Goal: Find specific page/section: Find specific page/section

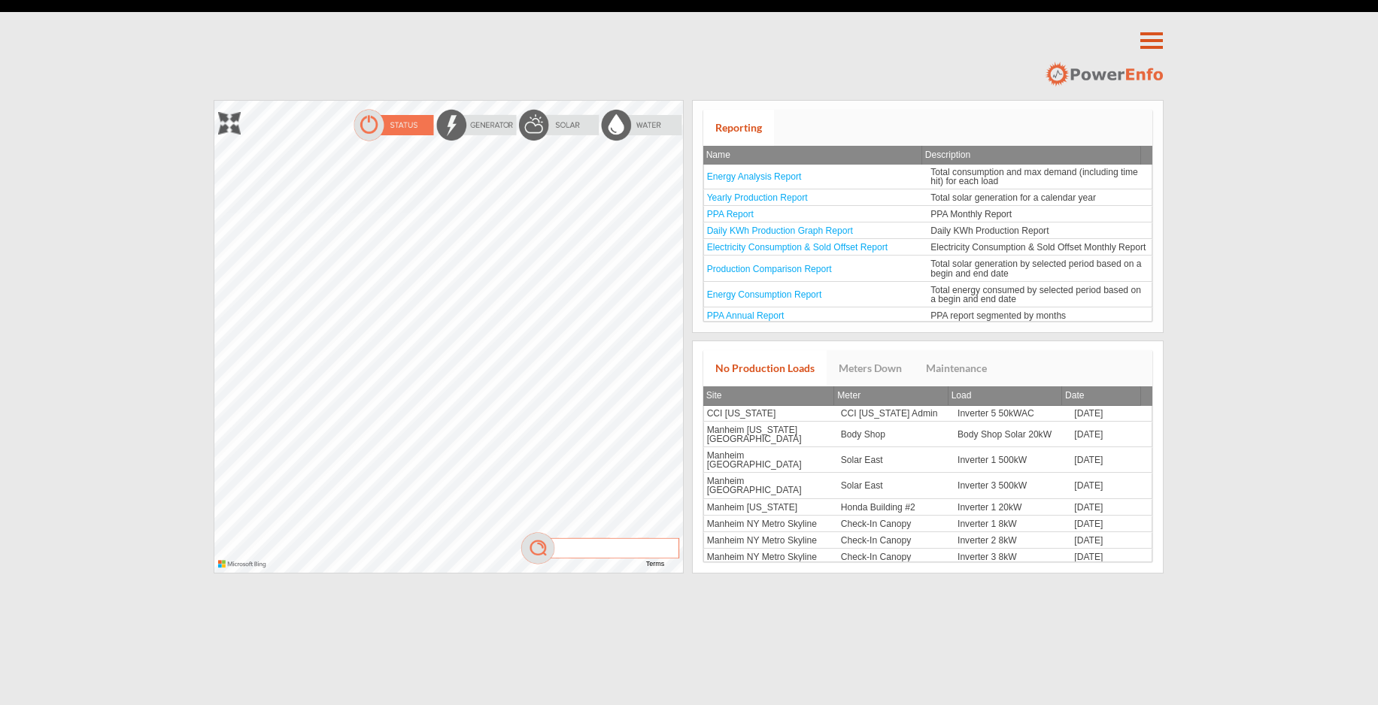
click at [1343, 171] on div "**********" at bounding box center [689, 287] width 1378 height 574
click at [214, 101] on div at bounding box center [214, 101] width 0 height 0
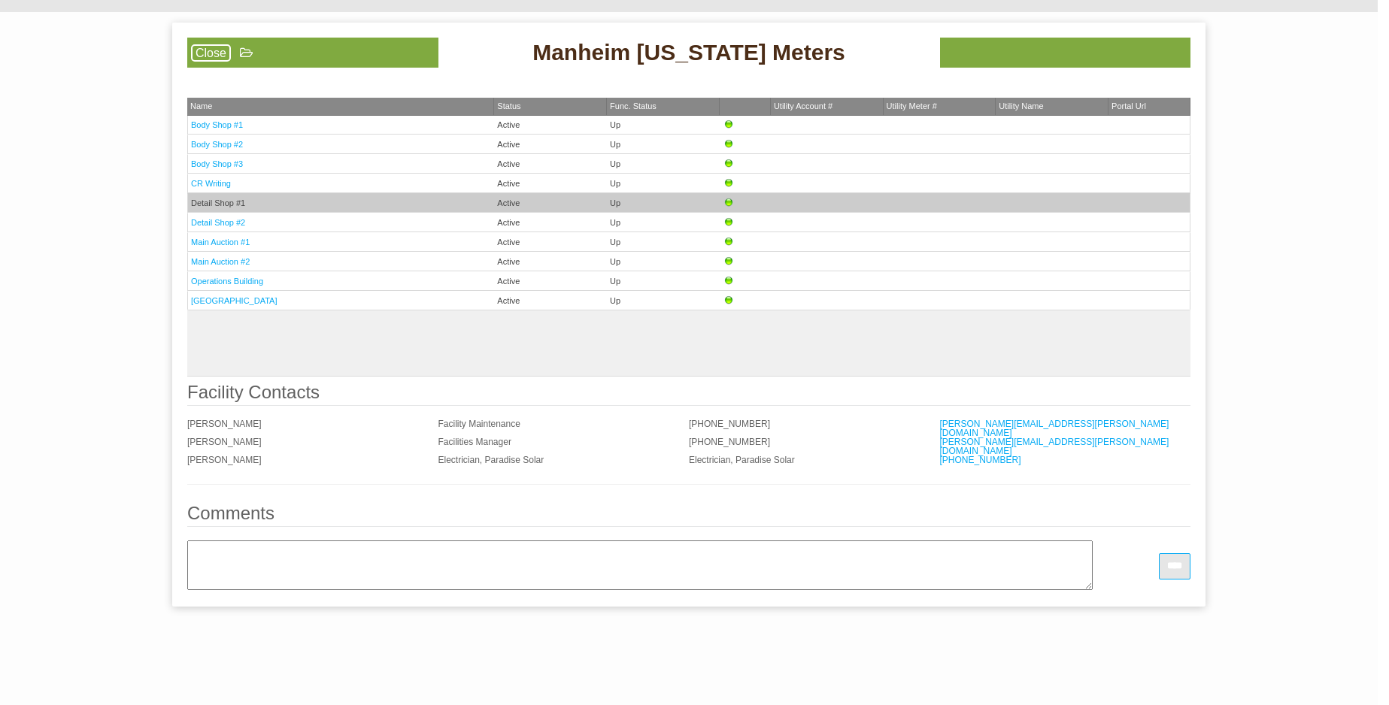
click at [328, 203] on td "Detail Shop #1" at bounding box center [340, 203] width 307 height 20
click at [211, 199] on link "Detail Shop #1" at bounding box center [218, 203] width 54 height 9
